Goal: Information Seeking & Learning: Find specific fact

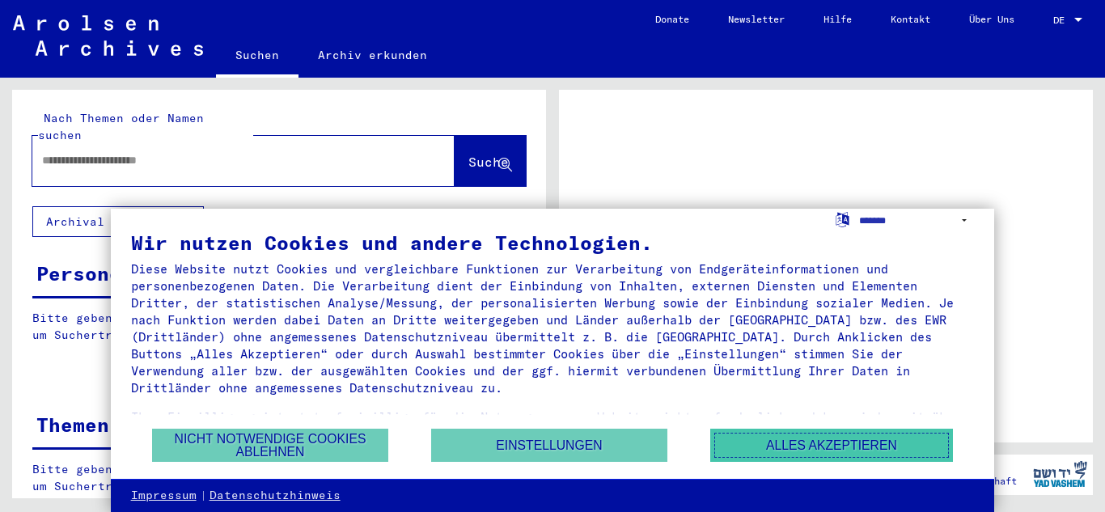
click at [837, 449] on button "Alles akzeptieren" at bounding box center [831, 445] width 243 height 33
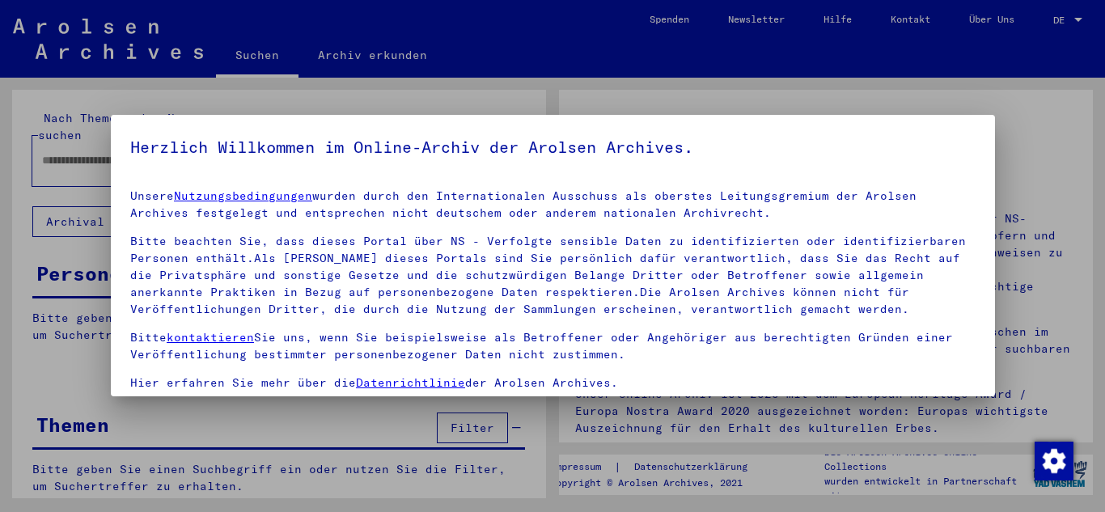
click at [156, 145] on div "Herzlich Willkommen im Online-Archiv der Arolsen Archives. Unsere Nutzungsbedin…" at bounding box center [553, 256] width 884 height 282
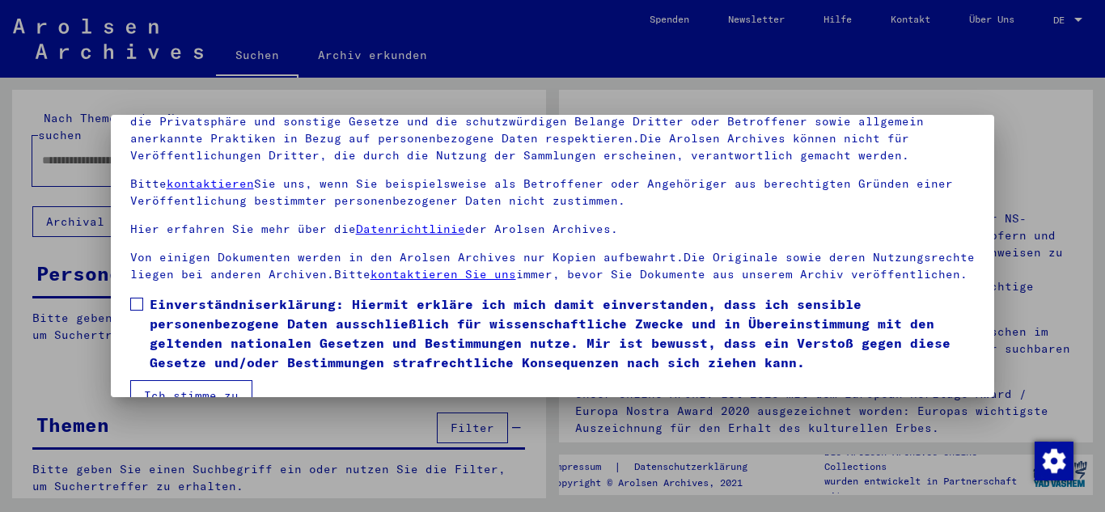
scroll to position [132, 0]
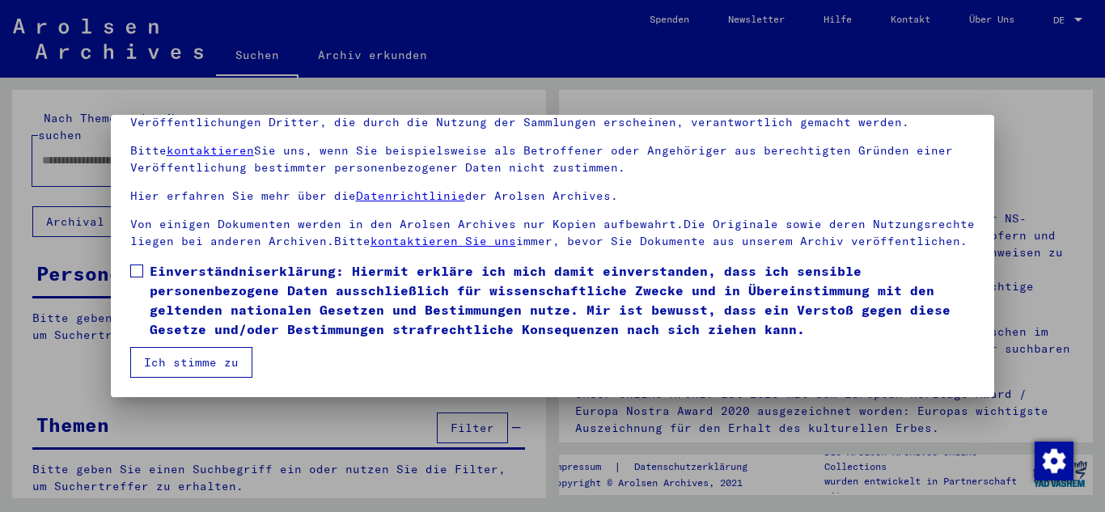
click at [141, 271] on span at bounding box center [136, 271] width 13 height 13
click at [201, 356] on button "Ich stimme zu" at bounding box center [191, 362] width 122 height 31
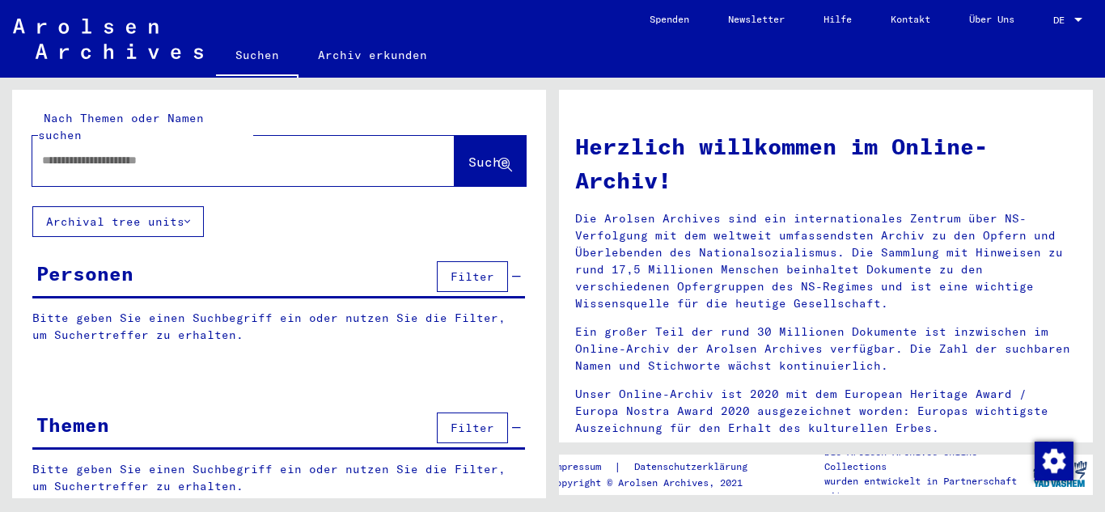
click at [260, 152] on div at bounding box center [219, 160] width 374 height 36
click at [261, 153] on div at bounding box center [219, 160] width 374 height 36
click at [170, 152] on input "text" at bounding box center [224, 160] width 364 height 17
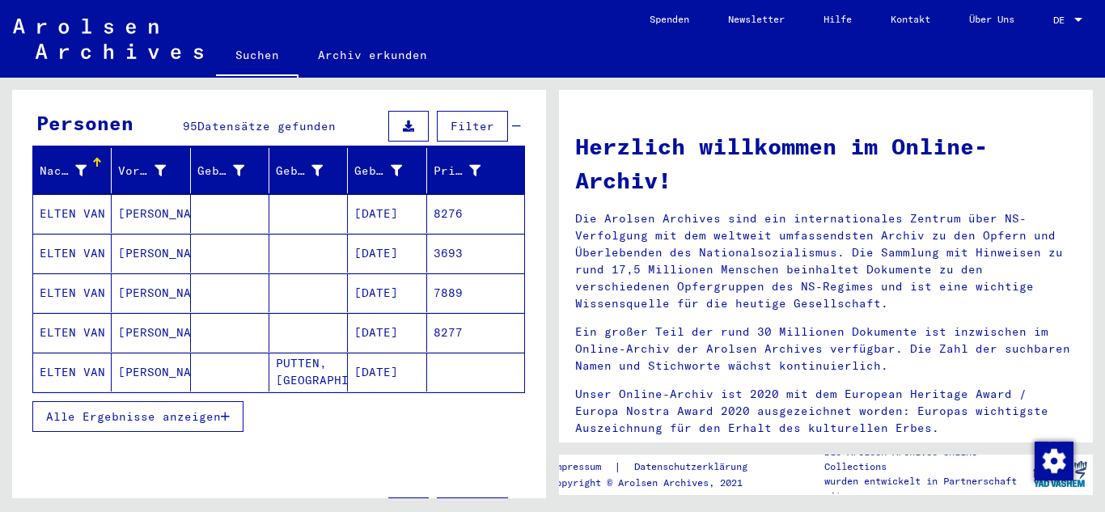
scroll to position [147, 0]
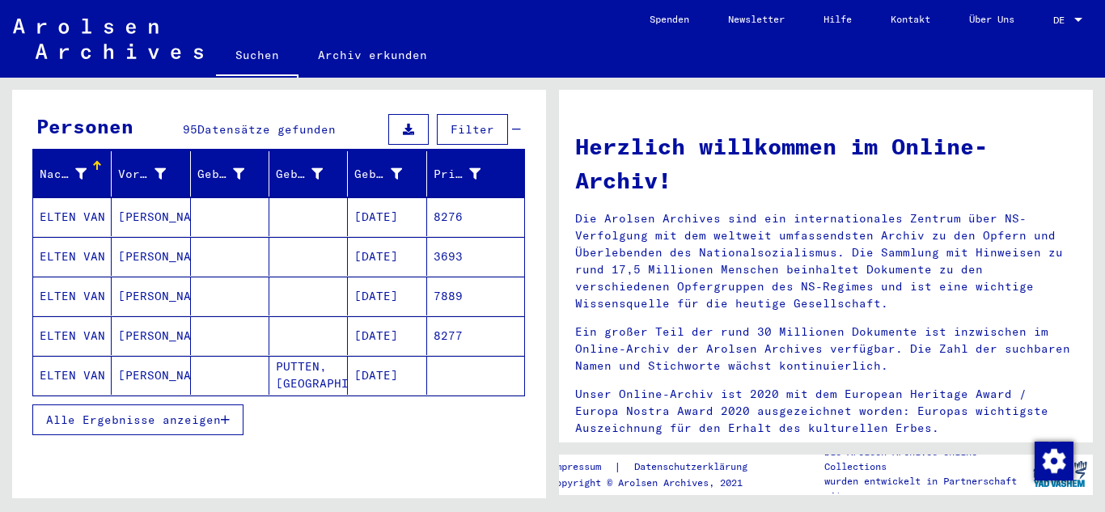
click at [219, 413] on span "Alle Ergebnisse anzeigen" at bounding box center [133, 420] width 175 height 15
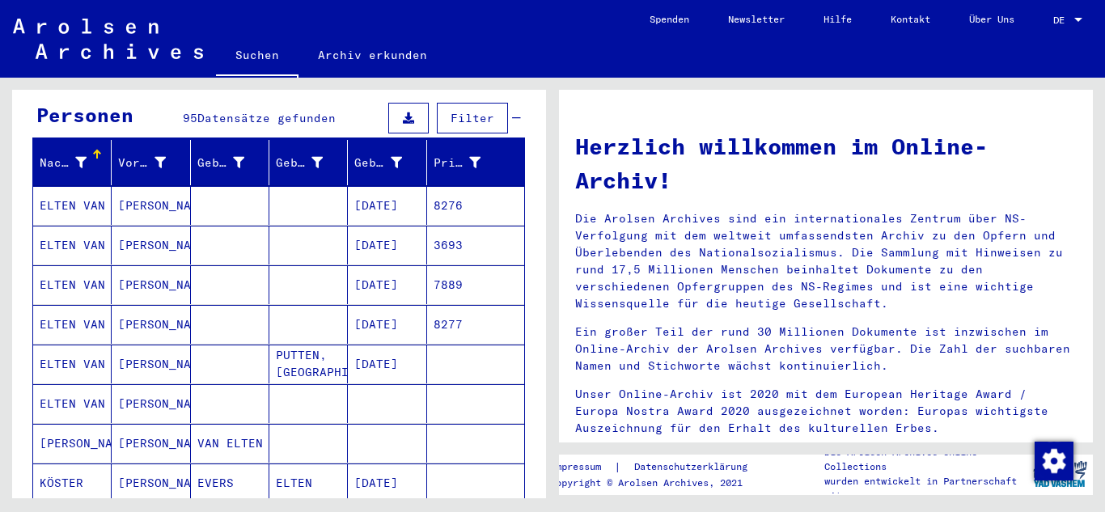
scroll to position [163, 0]
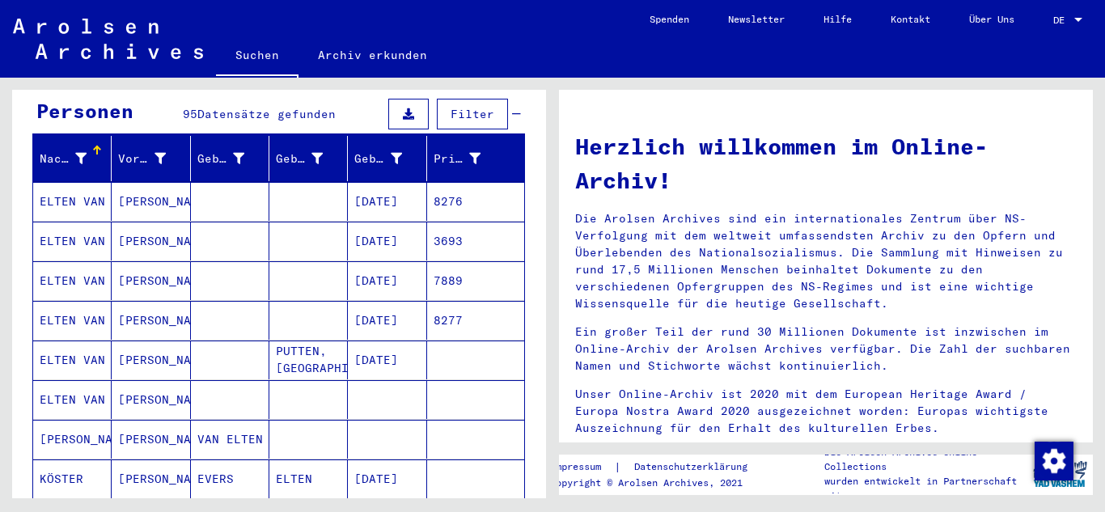
click at [322, 153] on icon at bounding box center [317, 158] width 11 height 11
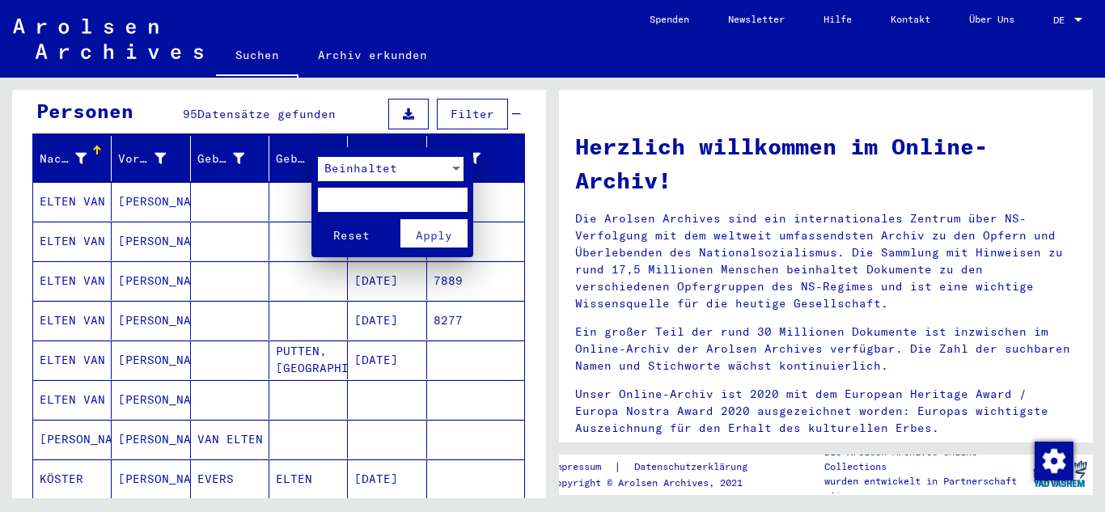
click at [295, 154] on div at bounding box center [552, 256] width 1105 height 512
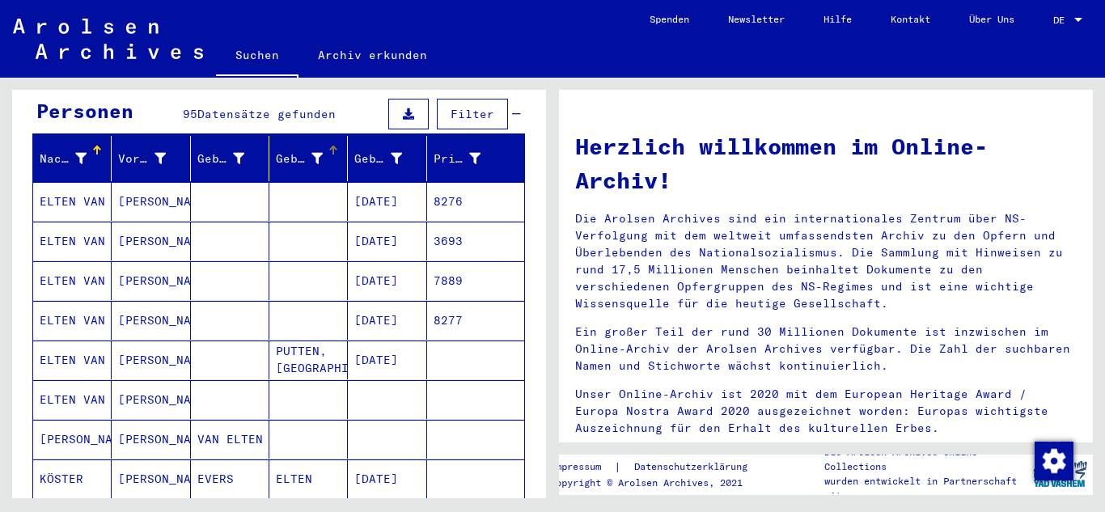
click at [298, 154] on div "Geburt‏" at bounding box center [311, 159] width 71 height 26
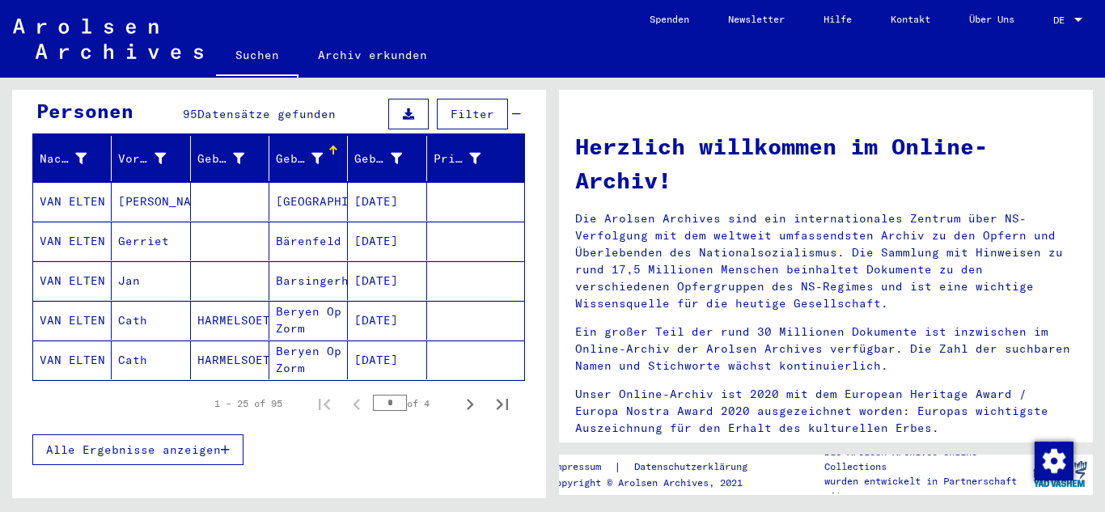
click at [238, 434] on button "Alle Ergebnisse anzeigen" at bounding box center [137, 449] width 211 height 31
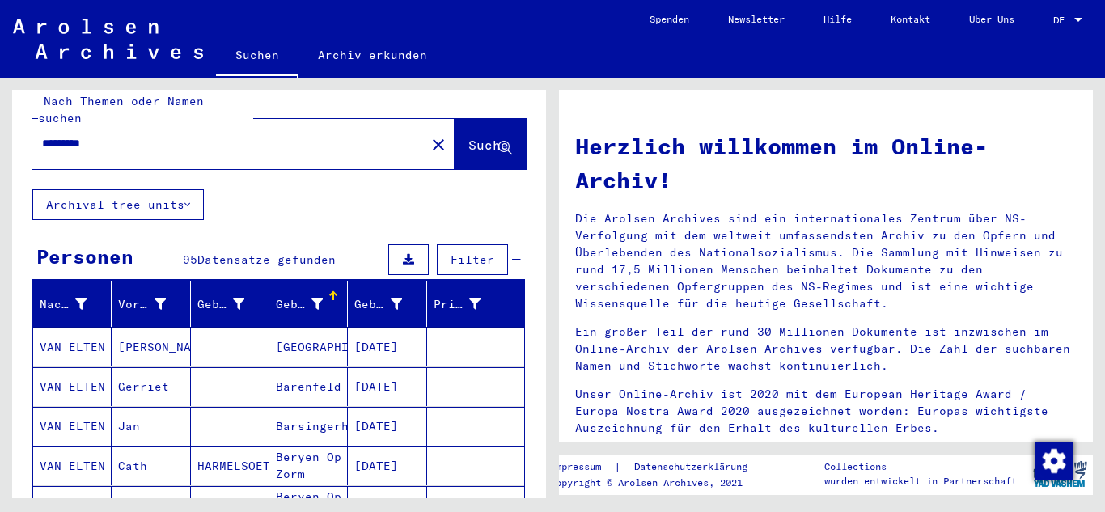
scroll to position [16, 0]
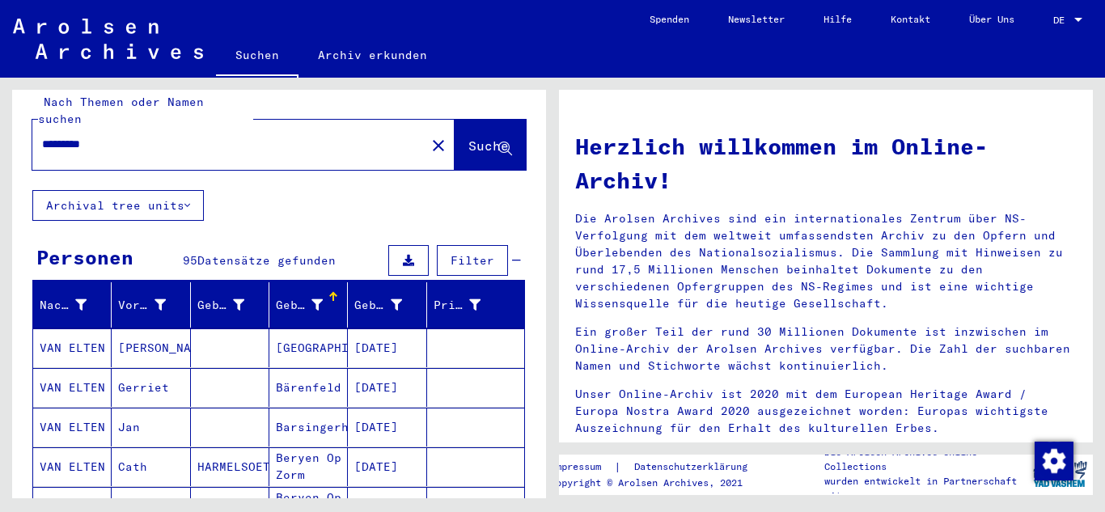
click at [186, 136] on input "*********" at bounding box center [224, 144] width 364 height 17
type input "**********"
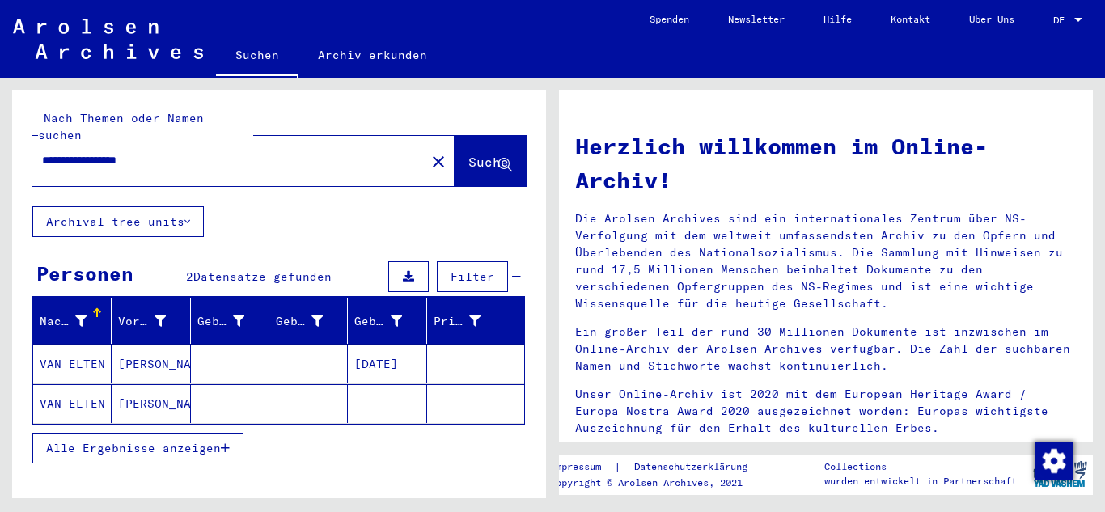
click at [163, 388] on mat-cell "[PERSON_NAME]" at bounding box center [151, 403] width 78 height 39
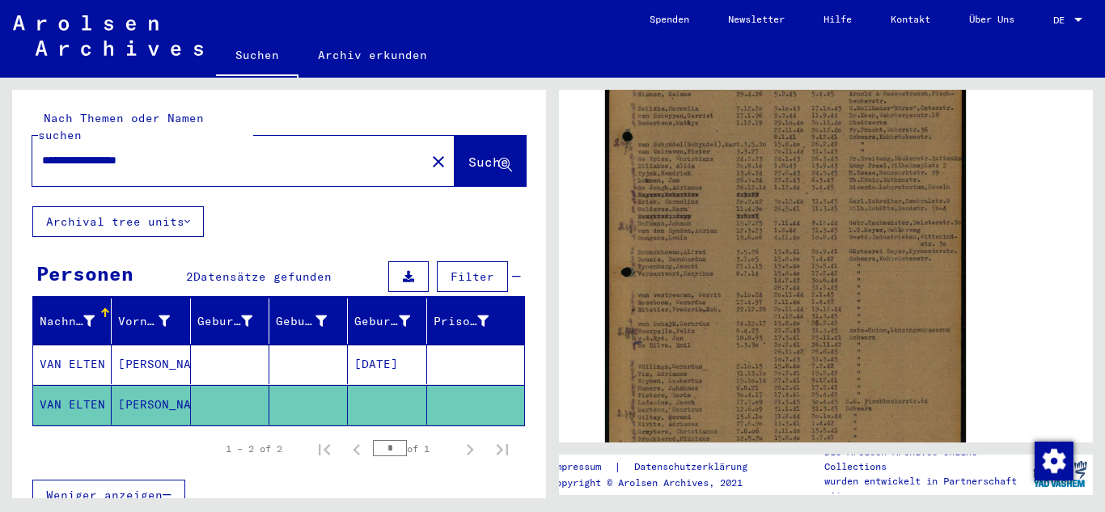
scroll to position [461, 0]
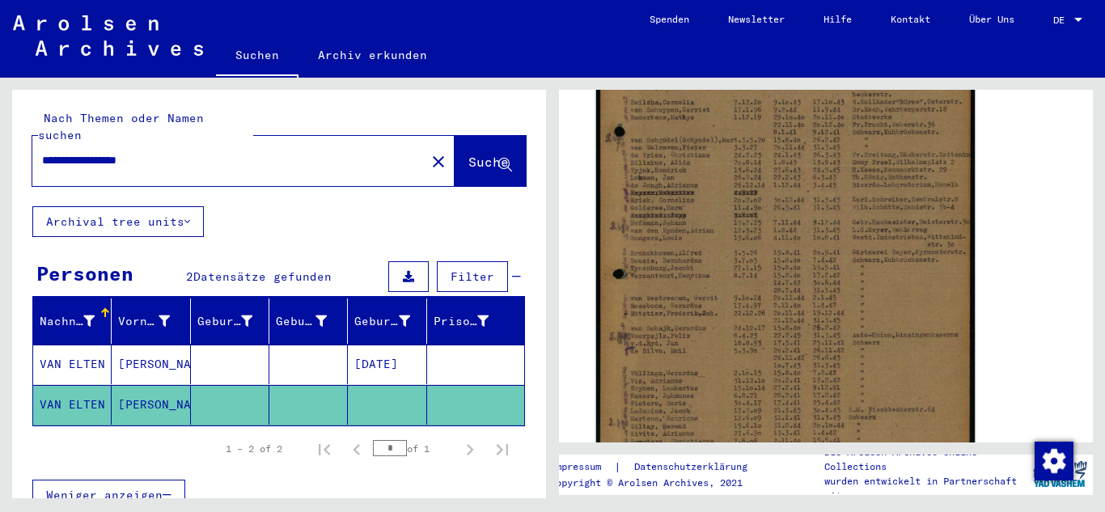
click at [922, 307] on img at bounding box center [785, 210] width 379 height 532
